Goal: Download file/media

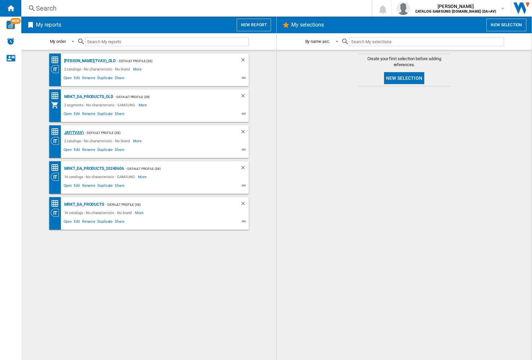
click at [74, 133] on div "JAY(TVAV)" at bounding box center [73, 133] width 21 height 8
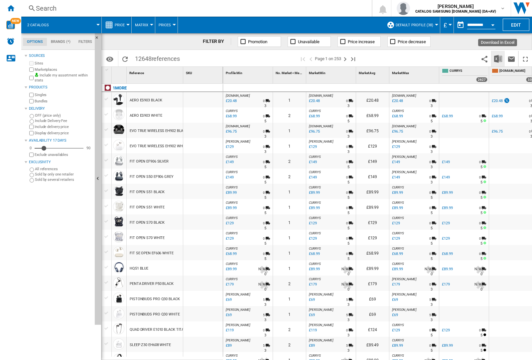
click at [498, 59] on img "Download in Excel" at bounding box center [498, 59] width 8 height 8
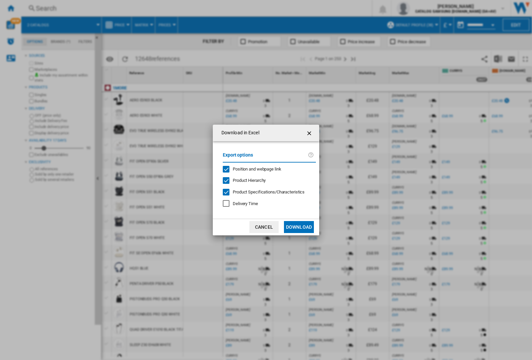
click at [267, 169] on span "Position and webpage link" at bounding box center [257, 169] width 49 height 5
click at [299, 227] on button "Download" at bounding box center [299, 227] width 30 height 12
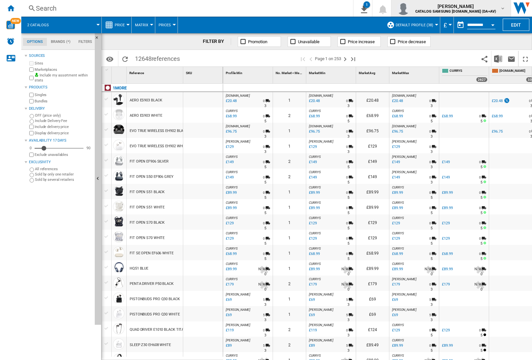
click at [410, 8] on img "button" at bounding box center [403, 8] width 13 height 13
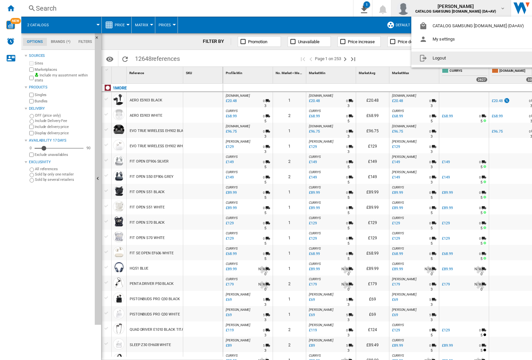
click at [462, 58] on button "Logout" at bounding box center [472, 58] width 123 height 13
